Goal: Information Seeking & Learning: Compare options

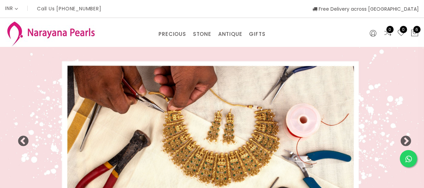
select select "INR"
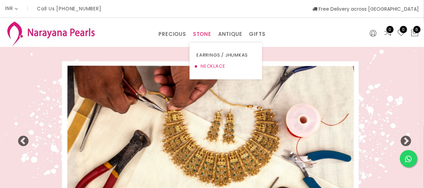
click at [207, 63] on link "NECKLACE" at bounding box center [226, 66] width 59 height 11
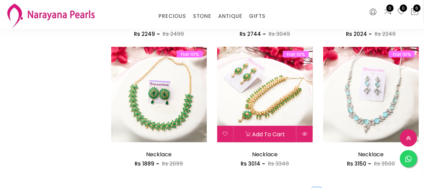
scroll to position [879, 0]
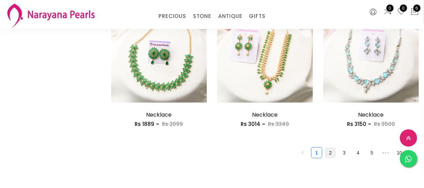
click at [329, 152] on link "2" at bounding box center [330, 153] width 10 height 10
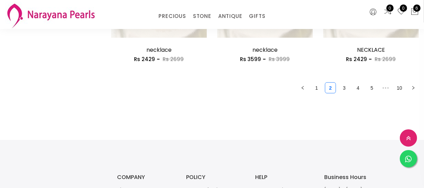
scroll to position [942, 0]
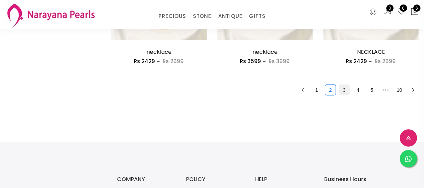
click at [341, 92] on link "3" at bounding box center [344, 90] width 10 height 10
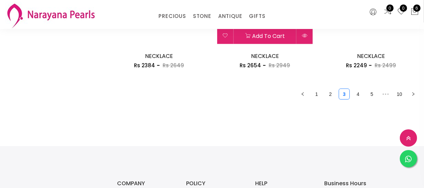
scroll to position [942, 0]
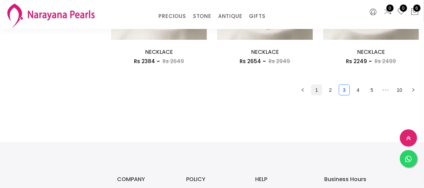
click at [321, 89] on link "1" at bounding box center [317, 90] width 10 height 10
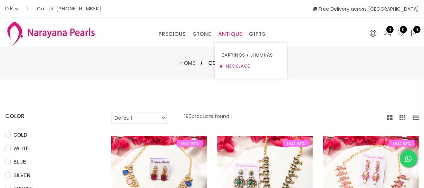
click at [235, 63] on link "NECKLACE" at bounding box center [251, 66] width 59 height 11
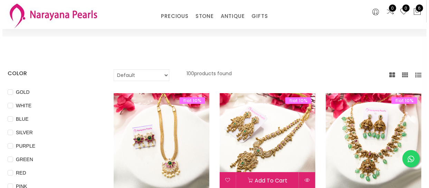
scroll to position [63, 0]
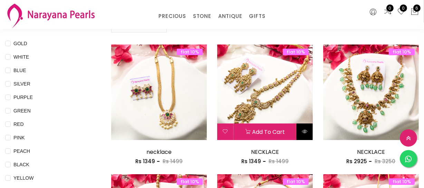
click at [303, 132] on icon at bounding box center [305, 132] width 6 height 6
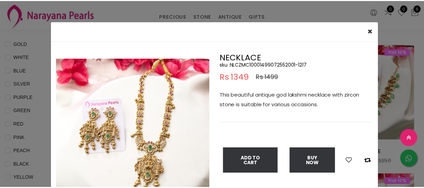
scroll to position [31, 0]
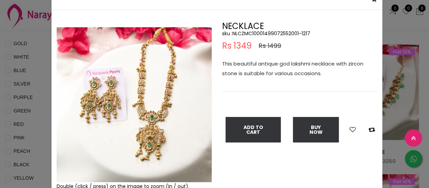
click at [44, 86] on div "× Close Double (click / press) on the image to zoom (in / out). NECKLACE sku : …" at bounding box center [214, 94] width 429 height 188
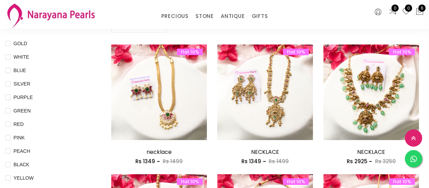
click at [44, 86] on div "× Close Double (click / press) on the image to zoom (in / out). NECKLACE sku : …" at bounding box center [214, 94] width 429 height 188
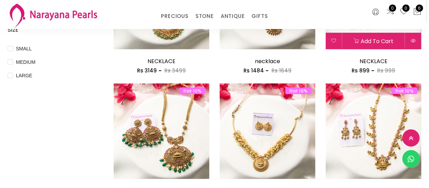
scroll to position [314, 0]
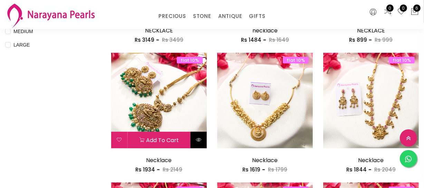
click at [199, 138] on icon at bounding box center [199, 140] width 6 height 6
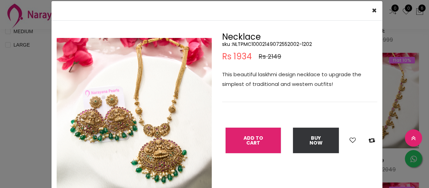
scroll to position [31, 0]
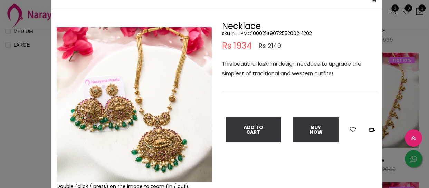
click at [30, 116] on div "× Close Double (click / press) on the image to zoom (in / out). Necklace sku : …" at bounding box center [214, 94] width 429 height 188
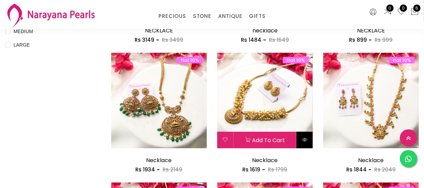
click at [302, 137] on icon at bounding box center [305, 140] width 6 height 6
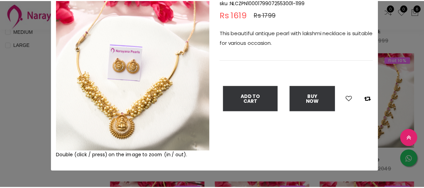
scroll to position [63, 0]
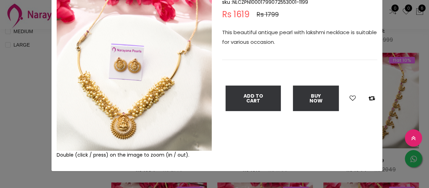
click at [0, 93] on div "× Close Double (click / press) on the image to zoom (in / out). Necklace sku : …" at bounding box center [214, 94] width 429 height 188
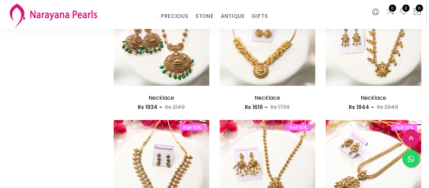
scroll to position [471, 0]
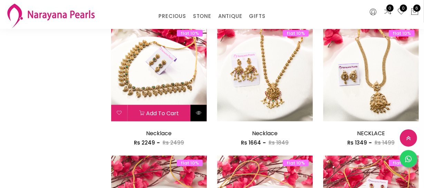
click at [197, 114] on icon at bounding box center [199, 113] width 6 height 6
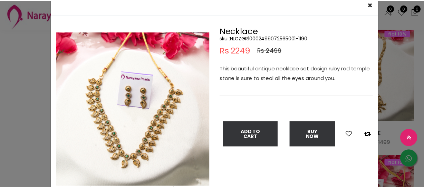
scroll to position [63, 0]
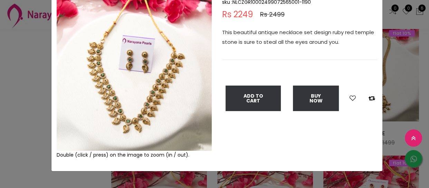
click at [9, 84] on div "× Close Double (click / press) on the image to zoom (in / out). Necklace sku : …" at bounding box center [214, 94] width 429 height 188
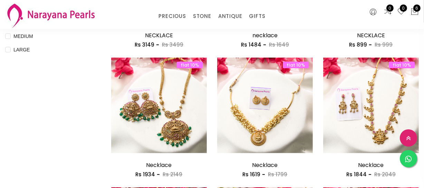
scroll to position [314, 0]
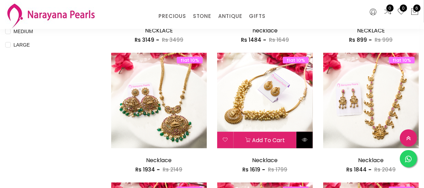
click at [307, 141] on icon at bounding box center [305, 140] width 6 height 6
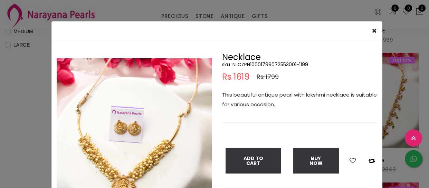
click at [0, 108] on div "× Close Double (click / press) on the image to zoom (in / out). Necklace sku : …" at bounding box center [214, 94] width 429 height 188
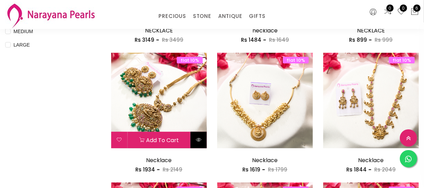
click at [194, 140] on button at bounding box center [199, 140] width 16 height 17
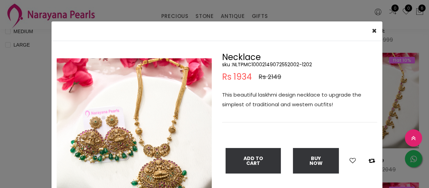
click at [19, 117] on div "× Close Double (click / press) on the image to zoom (in / out). Necklace sku : …" at bounding box center [214, 94] width 429 height 188
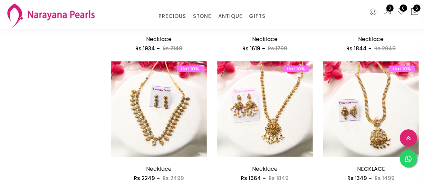
scroll to position [439, 0]
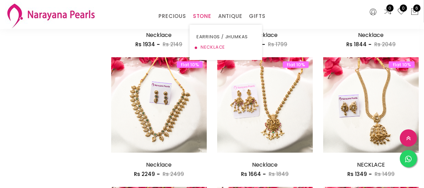
click at [204, 45] on link "NECKLACE" at bounding box center [226, 47] width 59 height 10
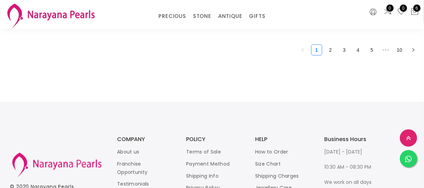
scroll to position [982, 0]
click at [331, 52] on link "2" at bounding box center [330, 50] width 10 height 10
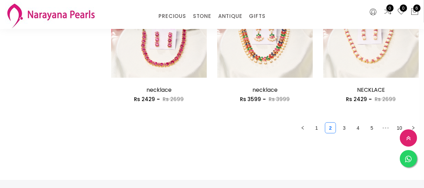
scroll to position [910, 0]
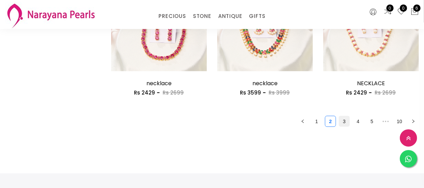
click at [344, 120] on link "3" at bounding box center [344, 121] width 10 height 10
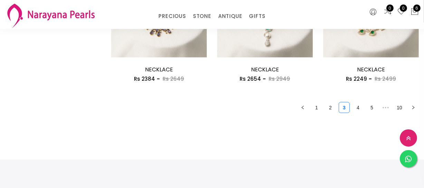
scroll to position [942, 0]
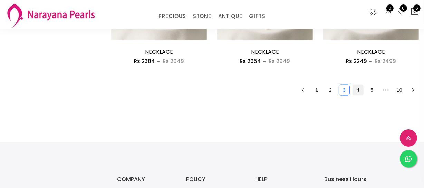
click at [359, 88] on link "4" at bounding box center [358, 90] width 10 height 10
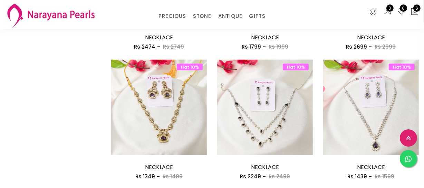
scroll to position [942, 0]
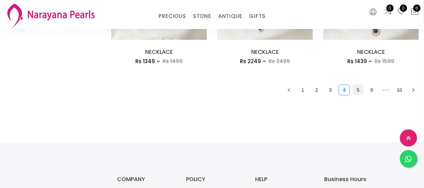
click at [356, 93] on link "5" at bounding box center [358, 90] width 10 height 10
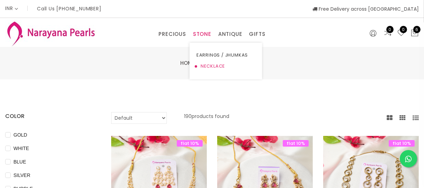
click at [205, 64] on link "NECKLACE" at bounding box center [226, 66] width 59 height 11
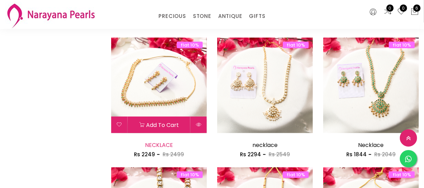
scroll to position [376, 0]
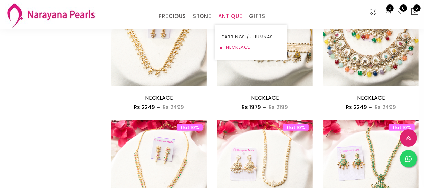
click at [230, 46] on link "NECKLACE" at bounding box center [251, 47] width 59 height 10
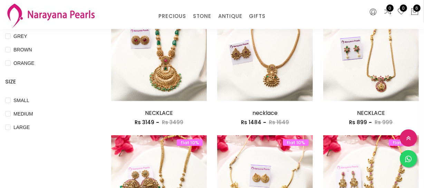
scroll to position [314, 0]
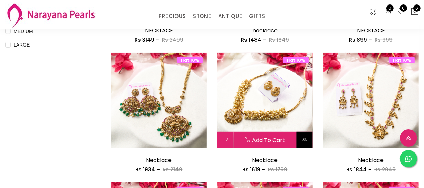
click at [304, 142] on button at bounding box center [305, 140] width 16 height 17
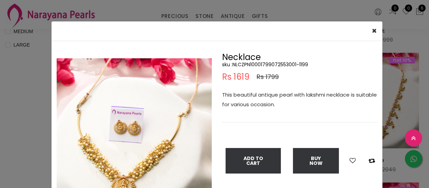
click at [30, 86] on div "× Close Double (click / press) on the image to zoom (in / out). Necklace sku : …" at bounding box center [214, 94] width 429 height 188
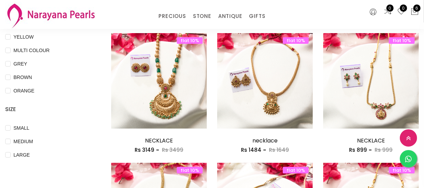
scroll to position [188, 0]
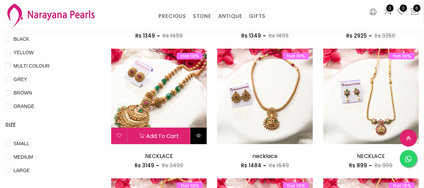
click at [201, 135] on icon at bounding box center [199, 136] width 6 height 6
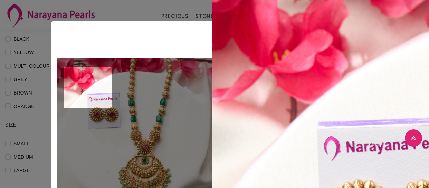
click at [0, 64] on div "× Close Double (click / press) on the image to zoom (in / out). NECKLACE sku : …" at bounding box center [214, 94] width 429 height 188
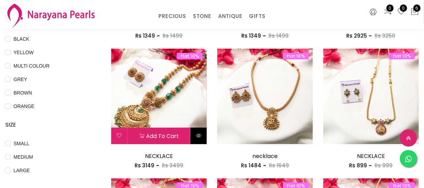
click at [202, 137] on button at bounding box center [199, 136] width 16 height 17
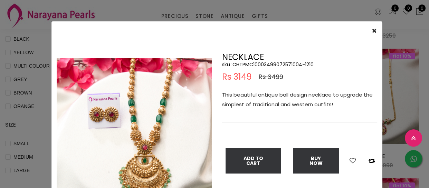
click at [28, 128] on div "× Close Double (click / press) on the image to zoom (in / out). NECKLACE sku : …" at bounding box center [214, 94] width 429 height 188
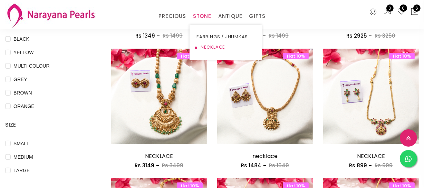
click at [211, 44] on link "NECKLACE" at bounding box center [226, 47] width 59 height 10
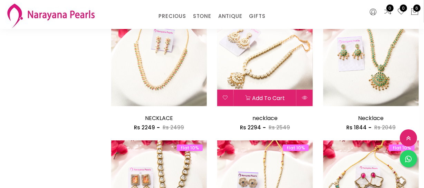
scroll to position [502, 0]
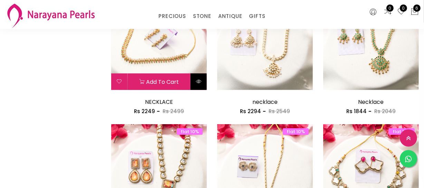
click at [196, 83] on icon at bounding box center [199, 82] width 6 height 6
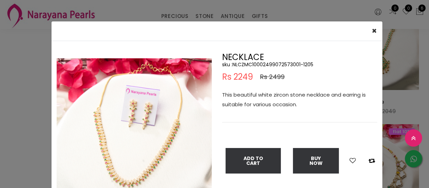
click at [31, 66] on div "× Close Double (click / press) on the image to zoom (in / out). NECKLACE sku : …" at bounding box center [214, 94] width 429 height 188
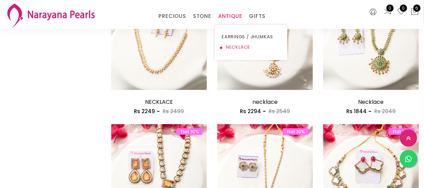
click at [229, 46] on link "NECKLACE" at bounding box center [251, 47] width 59 height 10
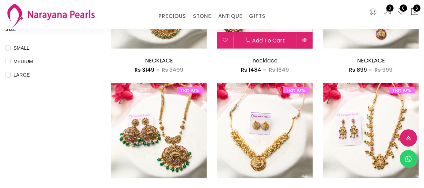
scroll to position [381, 0]
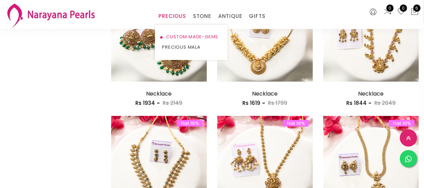
click at [187, 35] on link "CUSTOM MADE-GEMS" at bounding box center [191, 37] width 59 height 10
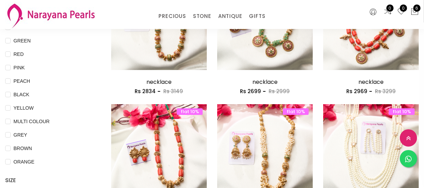
scroll to position [192, 0]
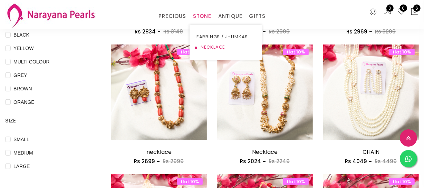
click at [204, 45] on link "NECKLACE" at bounding box center [226, 47] width 59 height 10
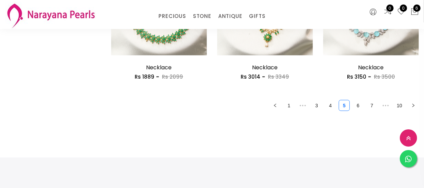
scroll to position [942, 0]
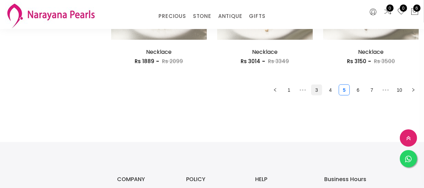
click at [316, 90] on link "3" at bounding box center [317, 90] width 10 height 10
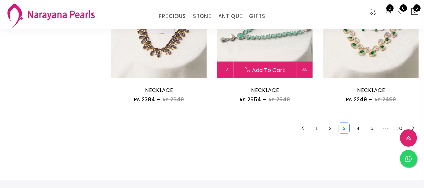
scroll to position [856, 0]
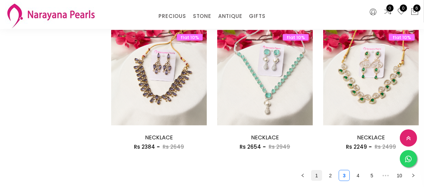
click at [315, 175] on link "1" at bounding box center [317, 176] width 10 height 10
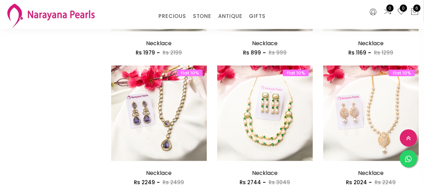
scroll to position [879, 0]
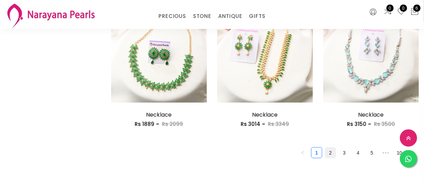
click at [328, 154] on link "2" at bounding box center [330, 153] width 10 height 10
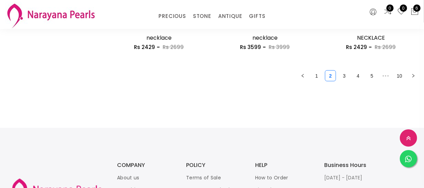
scroll to position [910, 0]
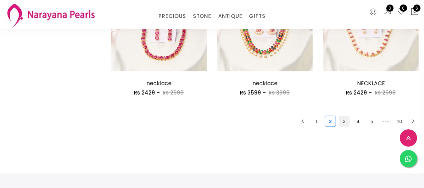
click at [344, 118] on link "3" at bounding box center [344, 121] width 10 height 10
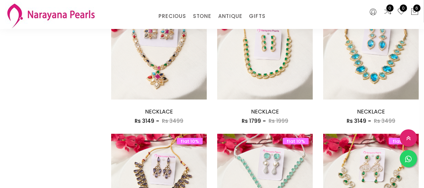
scroll to position [848, 0]
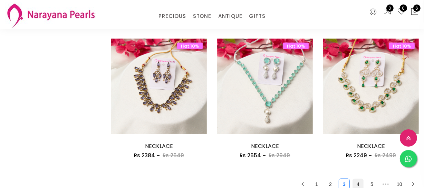
click at [360, 183] on link "4" at bounding box center [358, 184] width 10 height 10
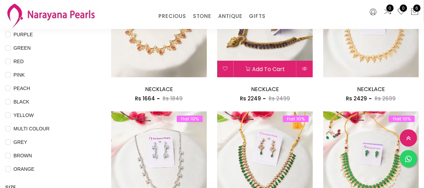
scroll to position [283, 0]
